Goal: Information Seeking & Learning: Learn about a topic

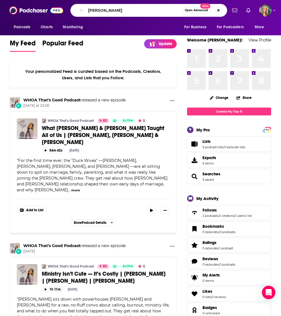
type input "[PERSON_NAME]"
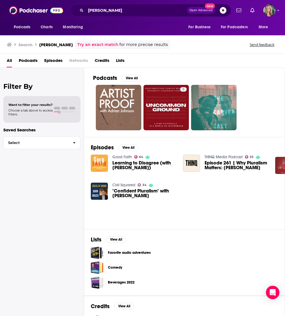
click at [140, 162] on span "Learning to Disagree (with [PERSON_NAME])" at bounding box center [144, 165] width 64 height 10
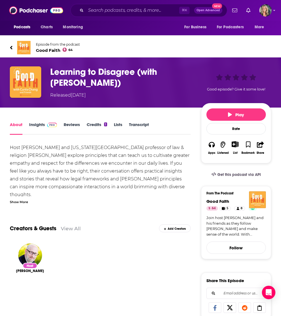
click at [41, 125] on link "Insights" at bounding box center [43, 128] width 28 height 13
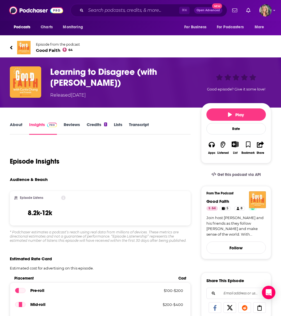
click at [73, 125] on link "Reviews" at bounding box center [72, 128] width 16 height 13
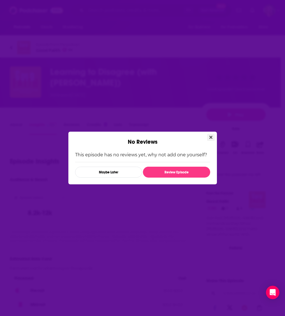
click at [210, 137] on icon "Close" at bounding box center [210, 137] width 3 height 3
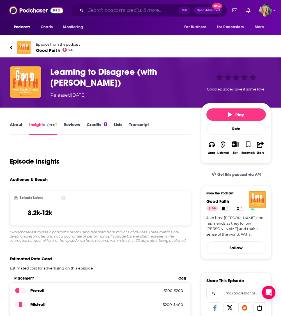
click at [130, 11] on input "Search podcasts, credits, & more..." at bounding box center [132, 10] width 93 height 9
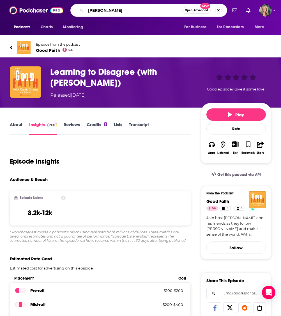
type input "[PERSON_NAME]"
